Goal: Obtain resource: Download file/media

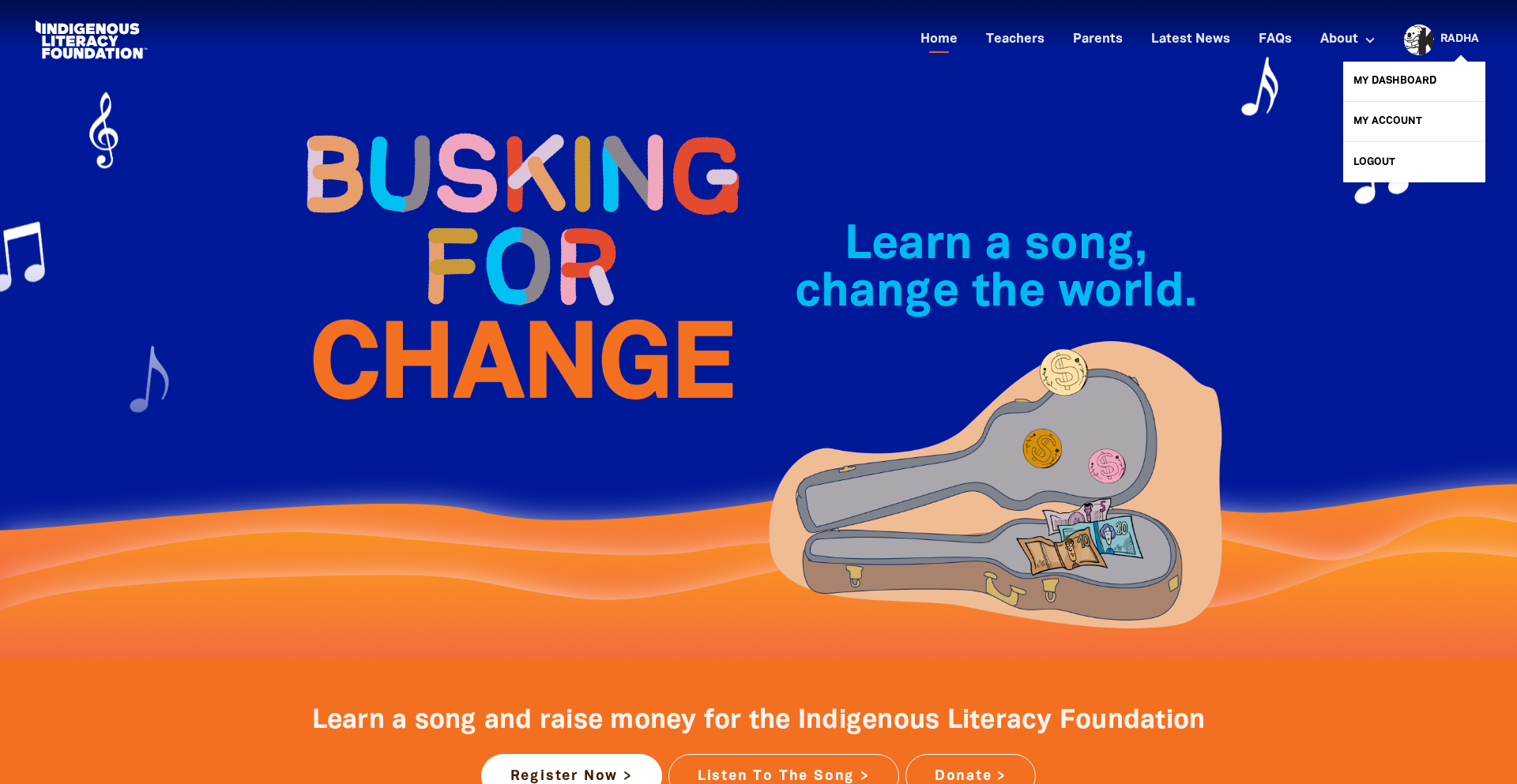
click at [1430, 40] on div at bounding box center [1415, 40] width 38 height 38
click at [1400, 78] on link "My Dashboard" at bounding box center [1413, 81] width 142 height 39
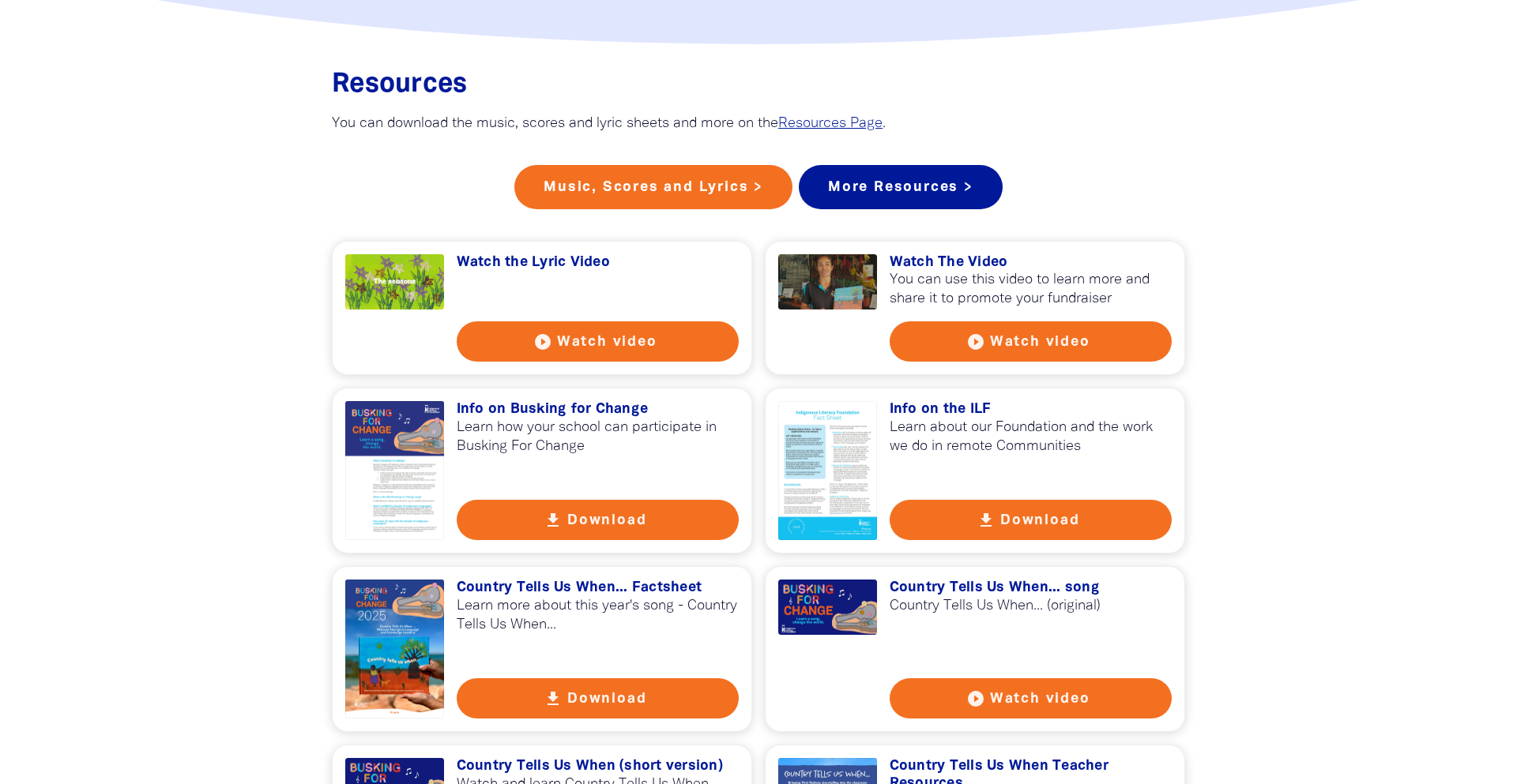
scroll to position [1812, 0]
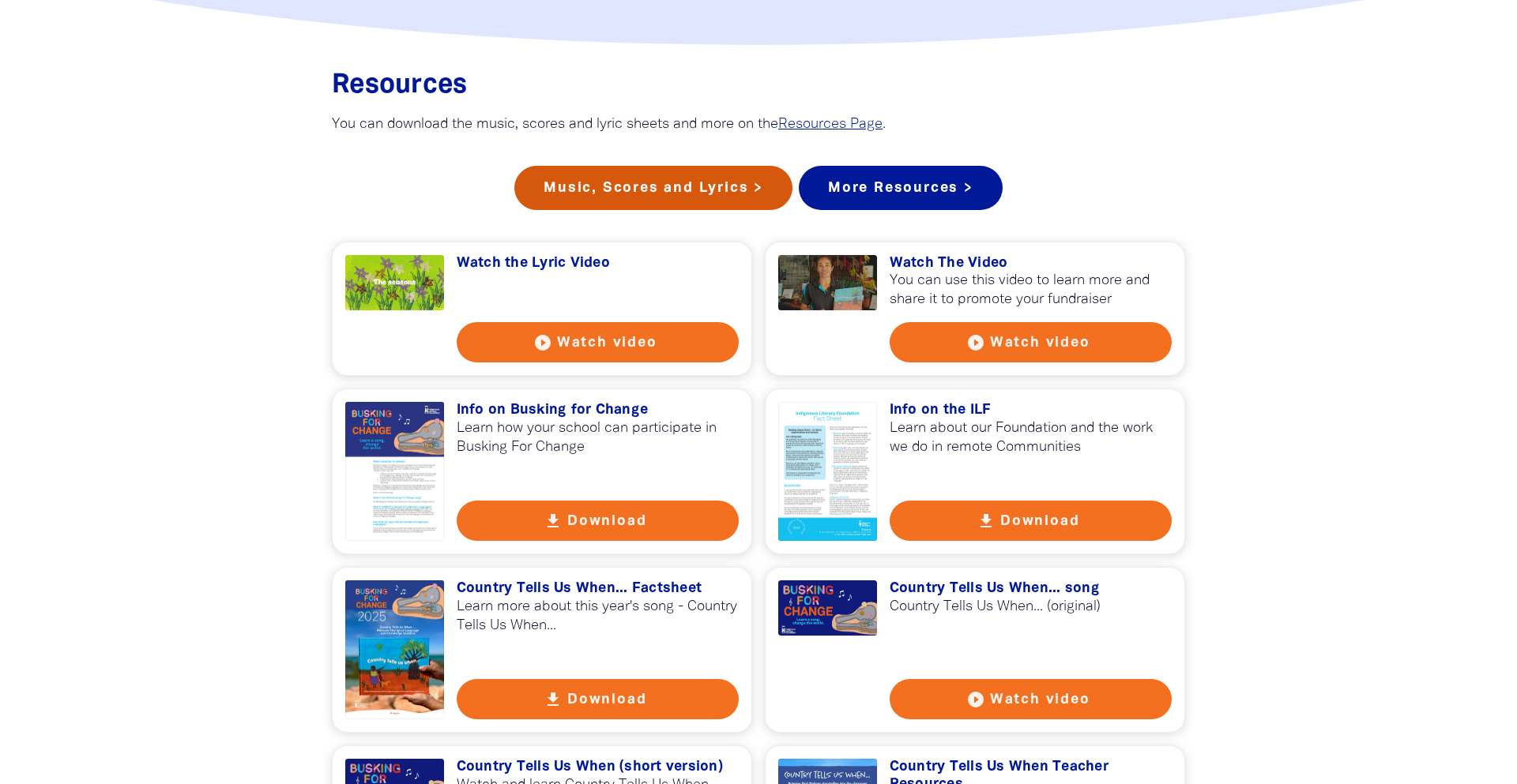
click at [703, 166] on link "Music, Scores and Lyrics >" at bounding box center [654, 188] width 279 height 44
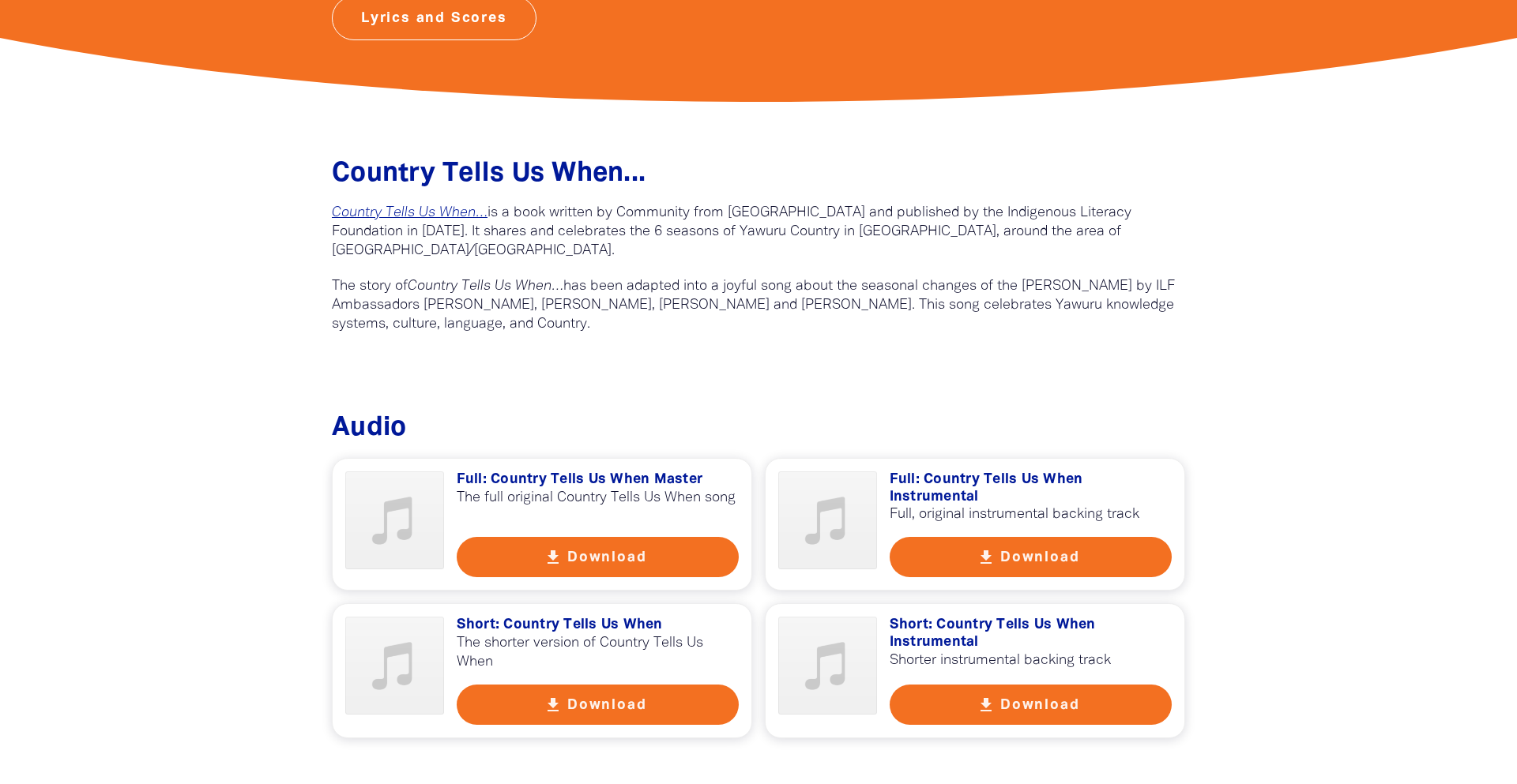
scroll to position [700, 0]
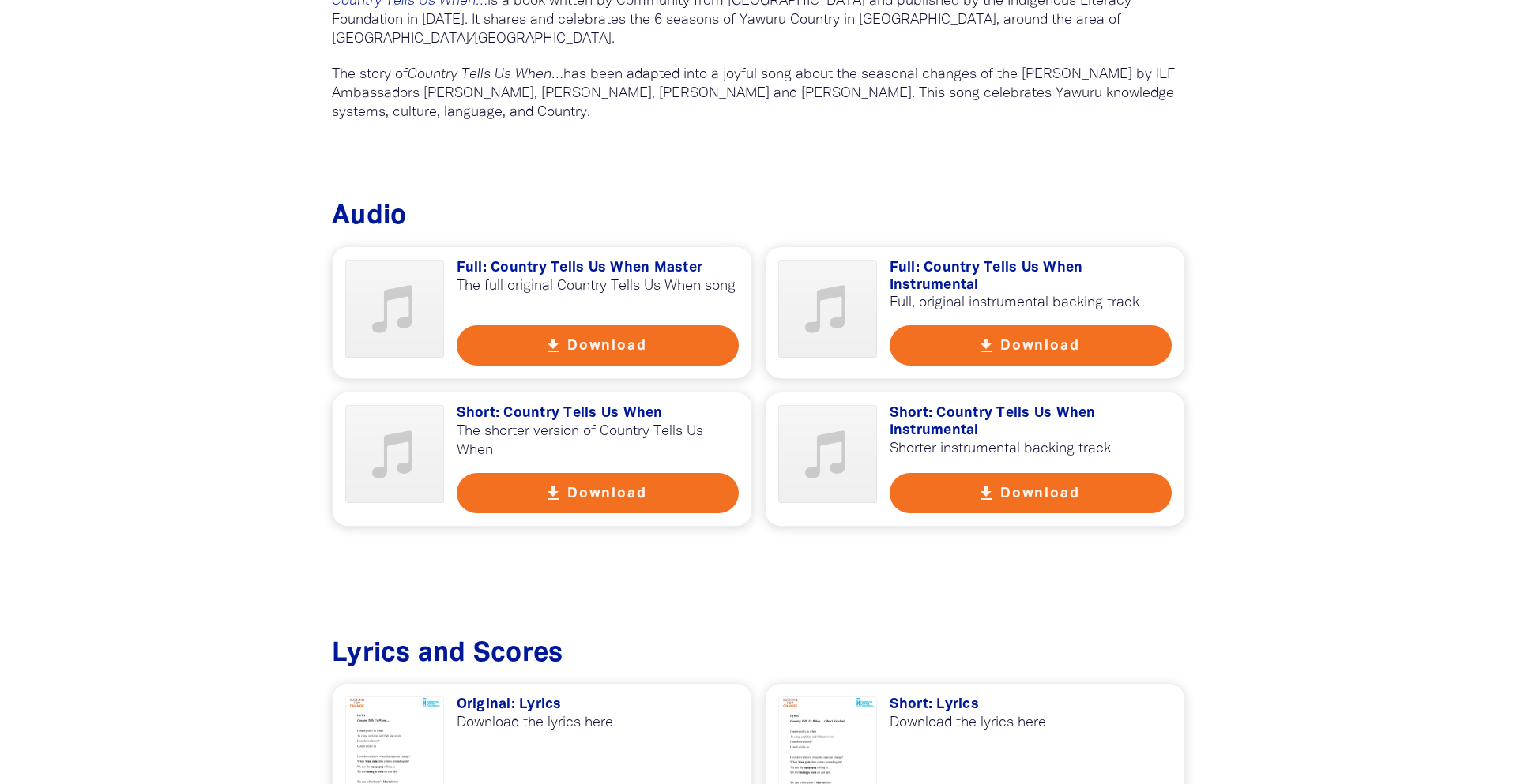
click at [1057, 496] on button "get_app Download" at bounding box center [1030, 493] width 283 height 40
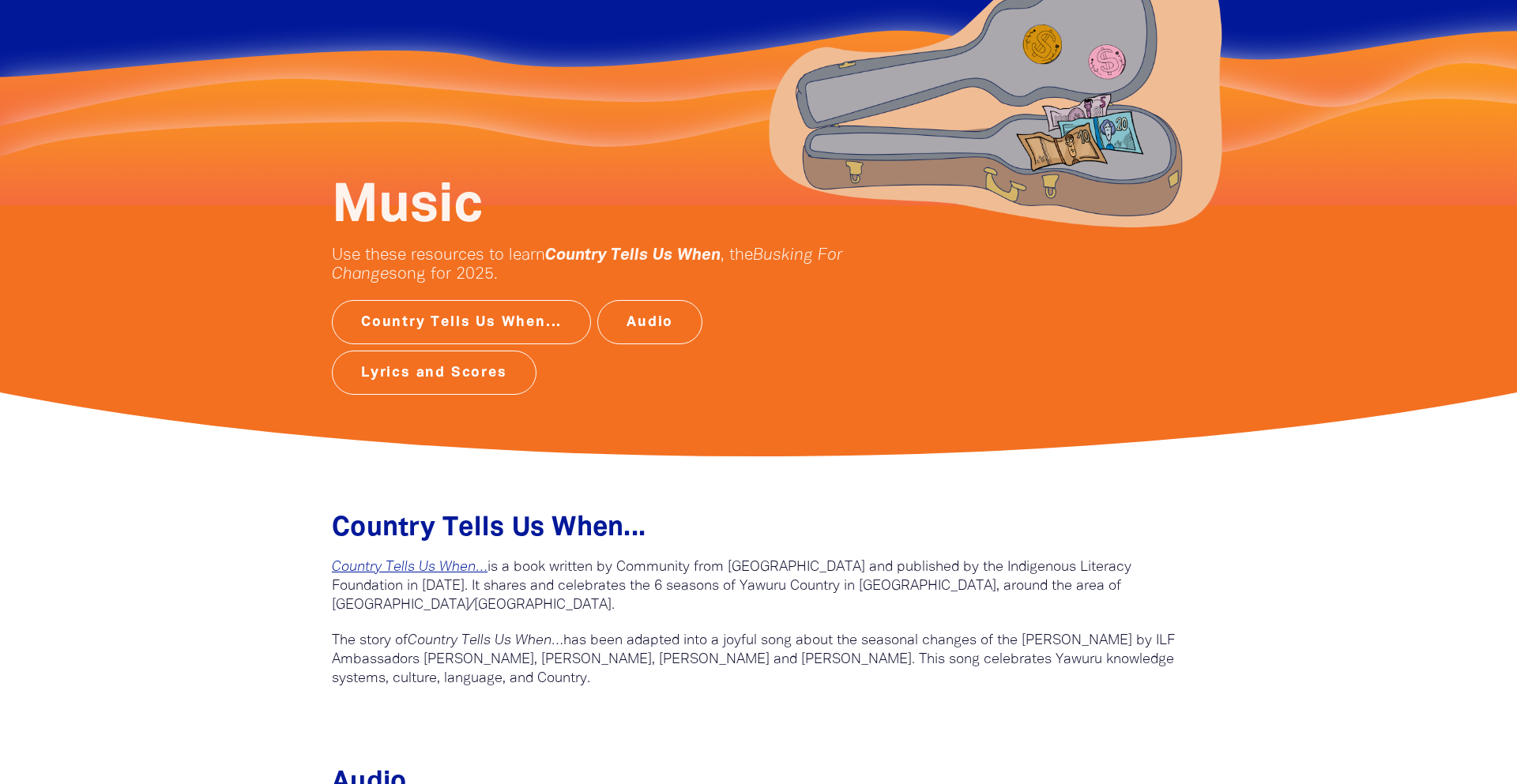
scroll to position [133, 0]
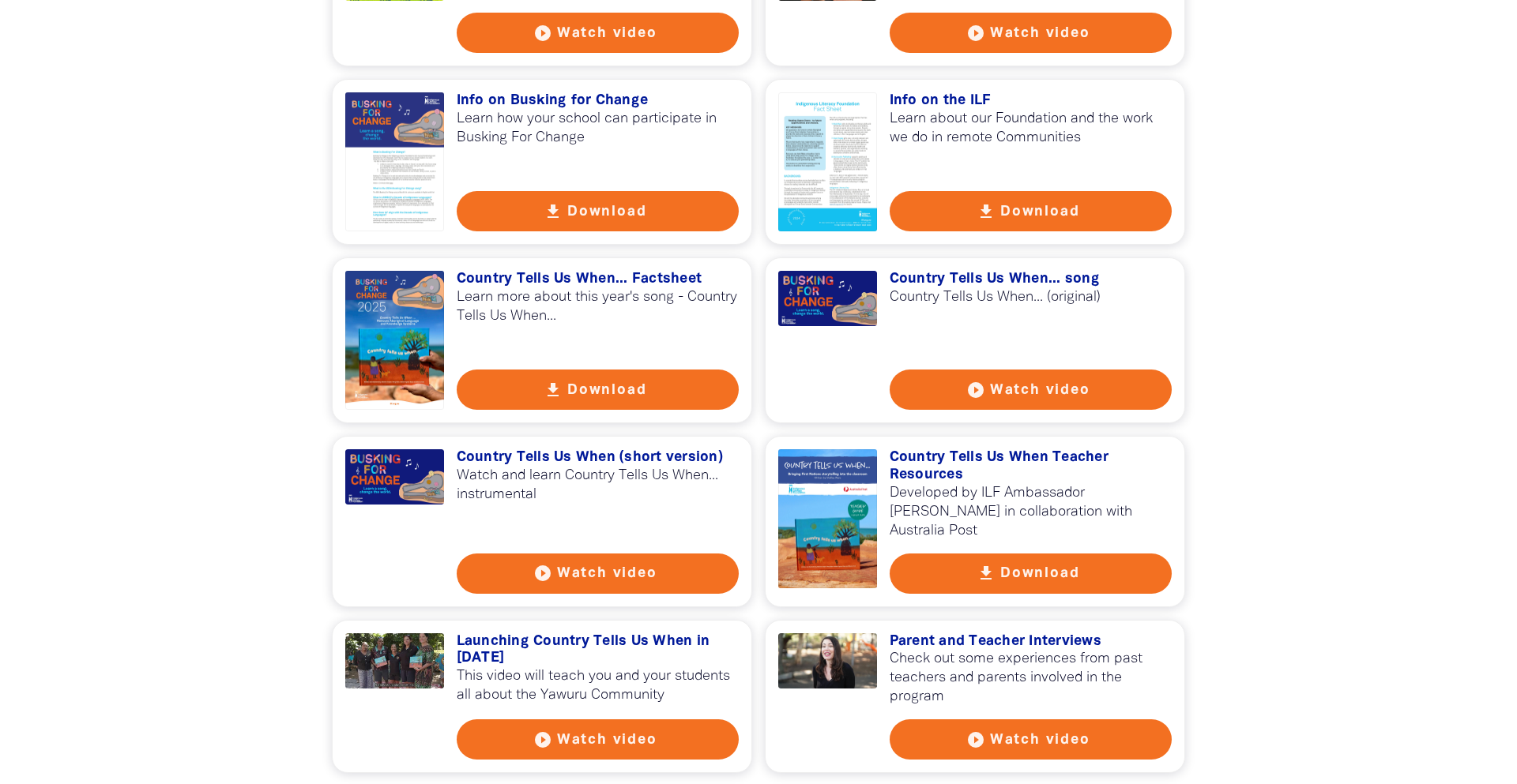
scroll to position [2188, 0]
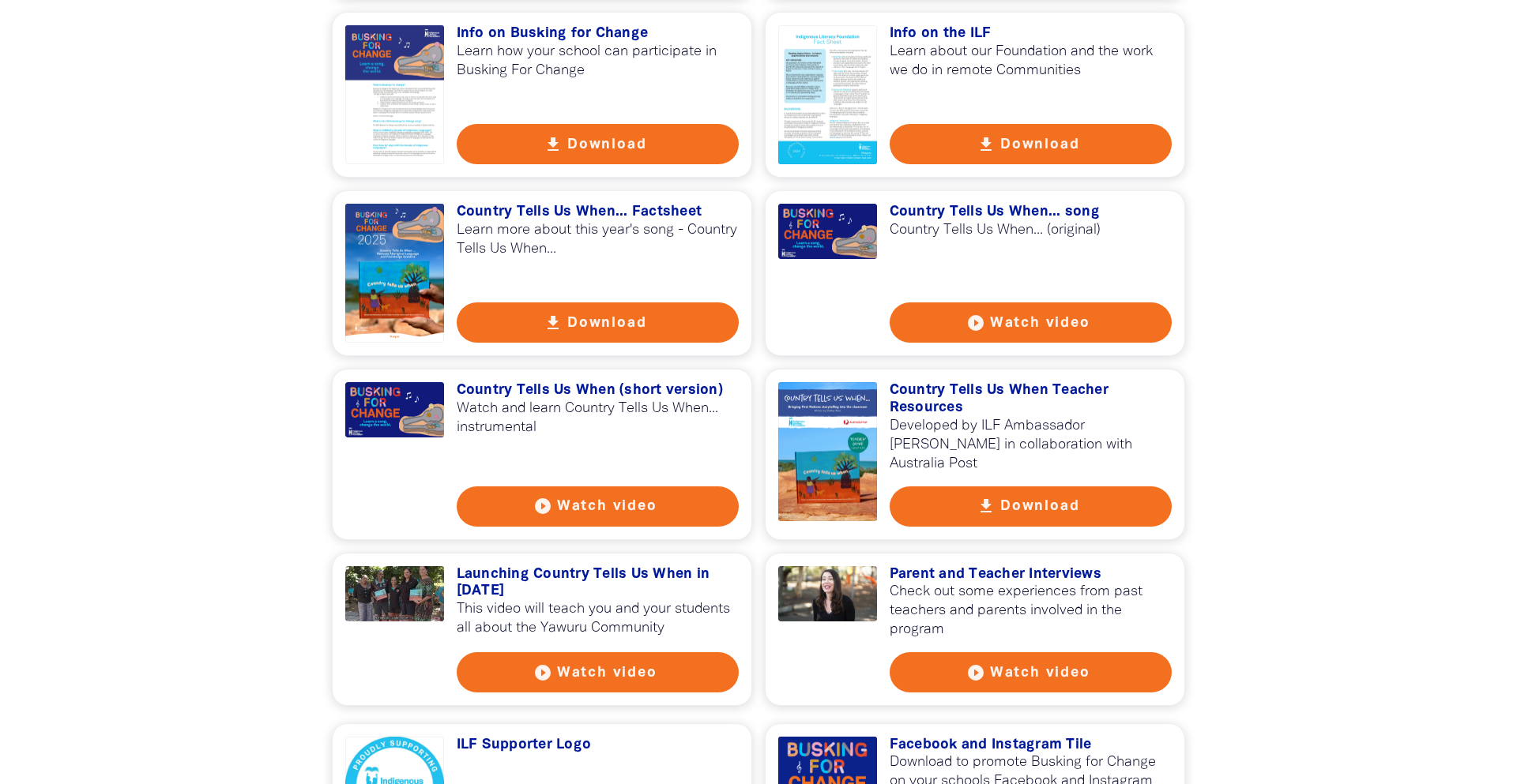
click at [594, 486] on button "play_circle_filled Watch video" at bounding box center [598, 506] width 283 height 40
